Goal: Task Accomplishment & Management: Manage account settings

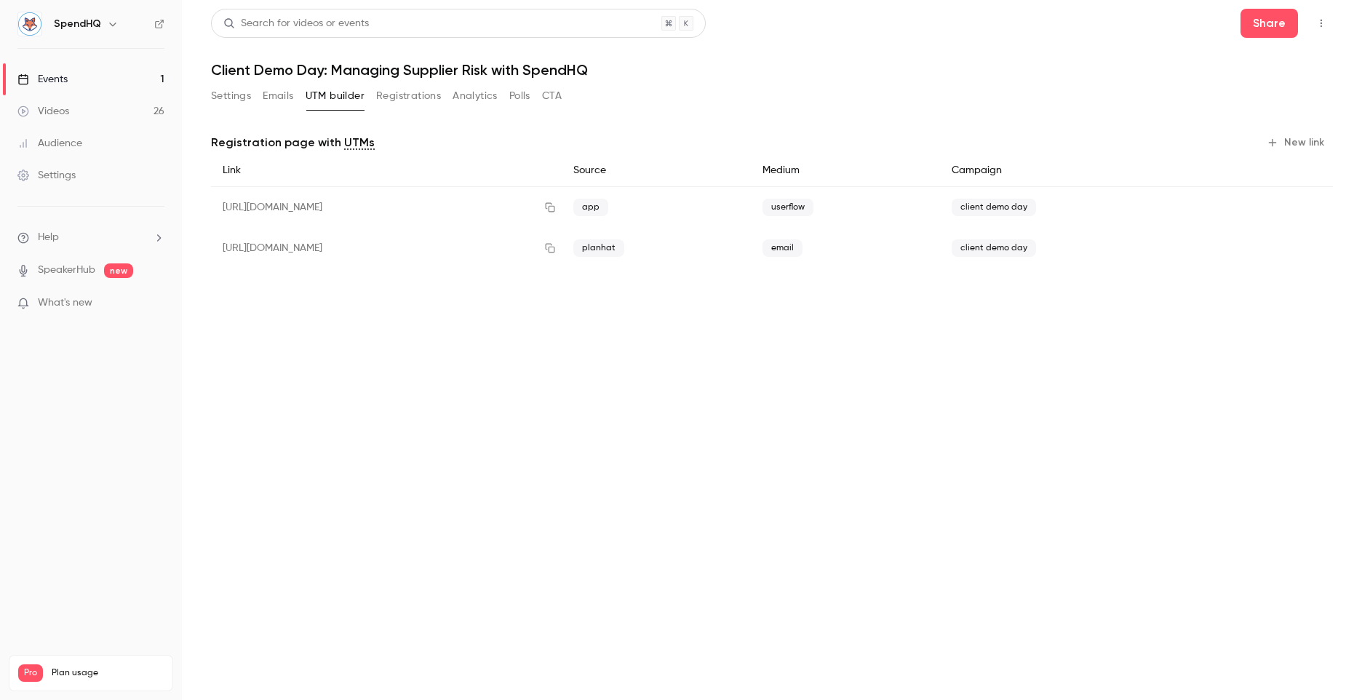
click at [58, 79] on div "Events" at bounding box center [42, 79] width 50 height 15
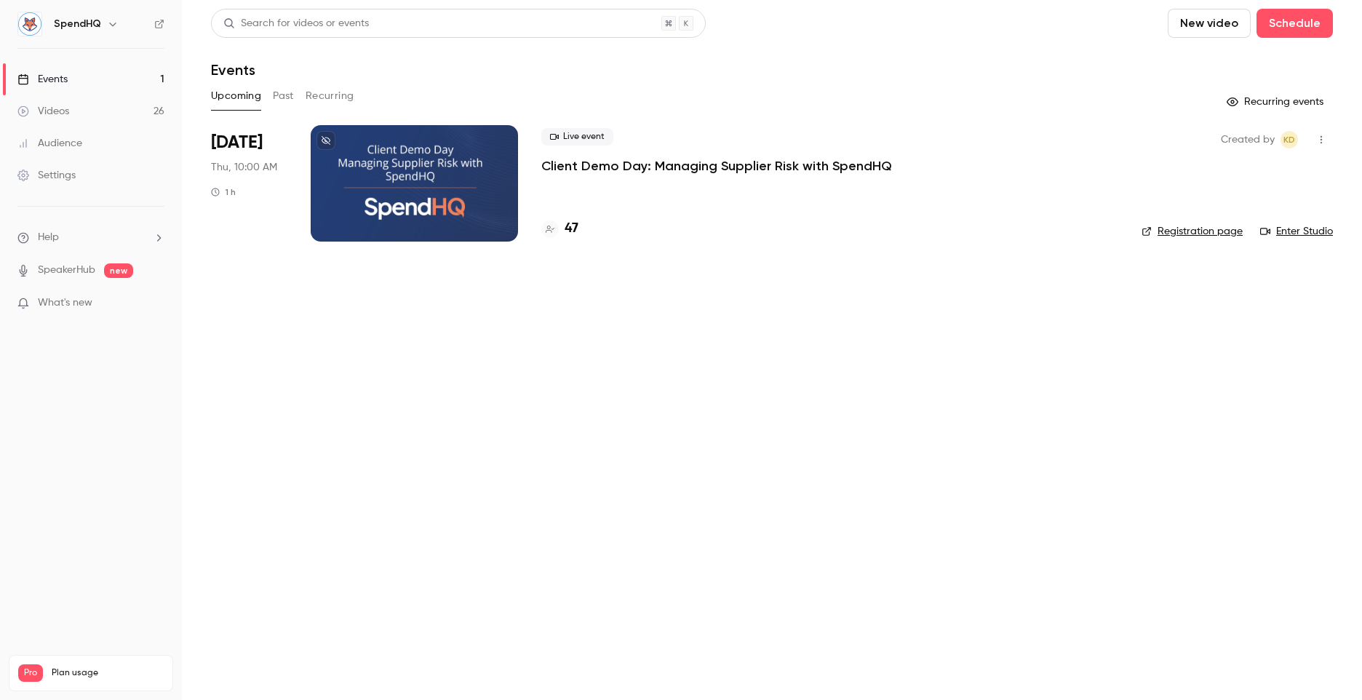
click at [445, 159] on div at bounding box center [414, 183] width 207 height 116
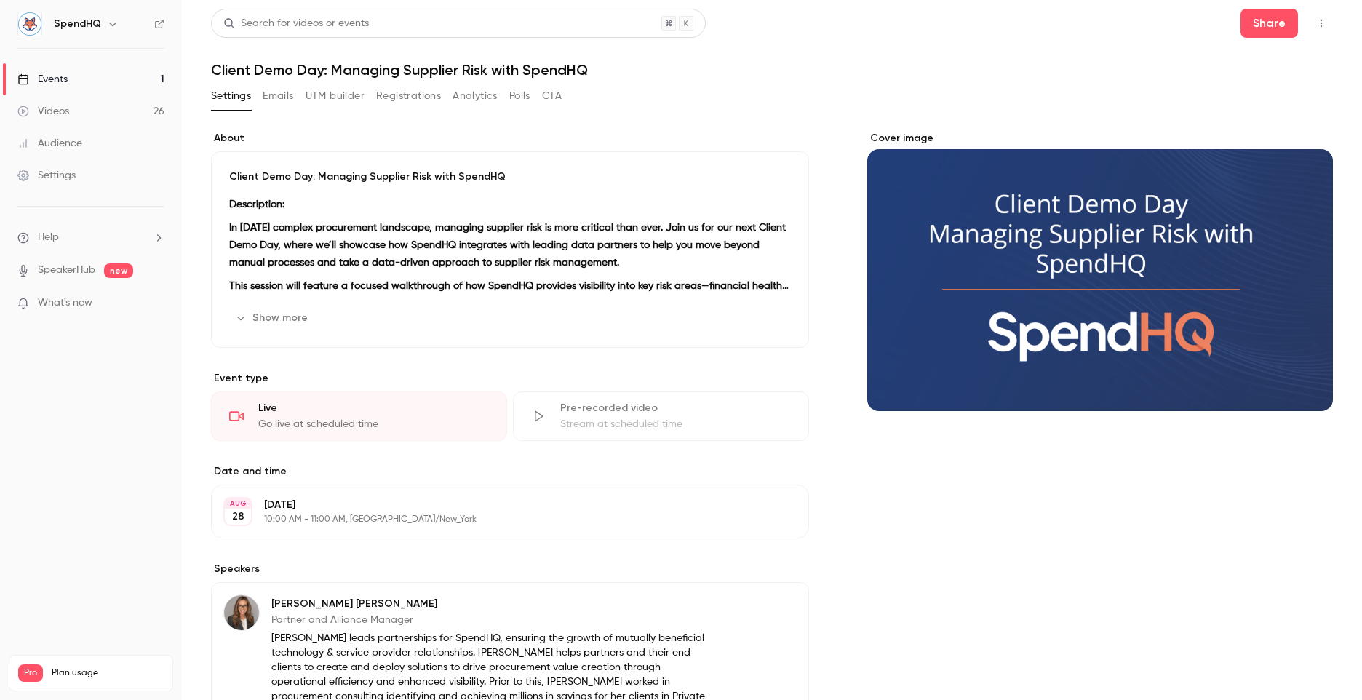
click at [394, 92] on button "Registrations" at bounding box center [408, 95] width 65 height 23
